Goal: Transaction & Acquisition: Purchase product/service

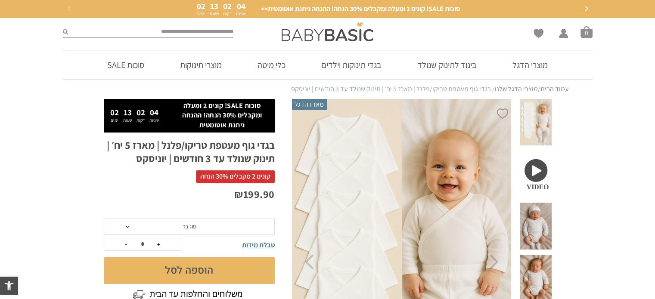
click at [458, 241] on img at bounding box center [402, 262] width 221 height 331
click at [536, 157] on span at bounding box center [535, 174] width 31 height 47
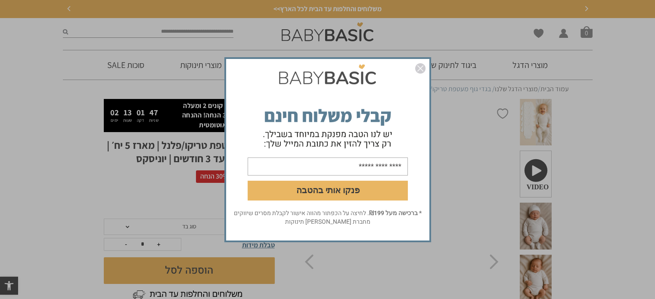
click at [419, 66] on img "סגור" at bounding box center [420, 68] width 10 height 10
click at [422, 66] on img "סגור" at bounding box center [420, 68] width 10 height 10
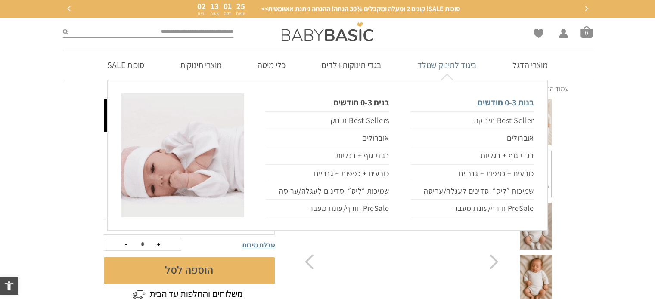
click at [505, 106] on link "בנות 0-3 חודשים" at bounding box center [472, 103] width 123 height 18
